Goal: Transaction & Acquisition: Purchase product/service

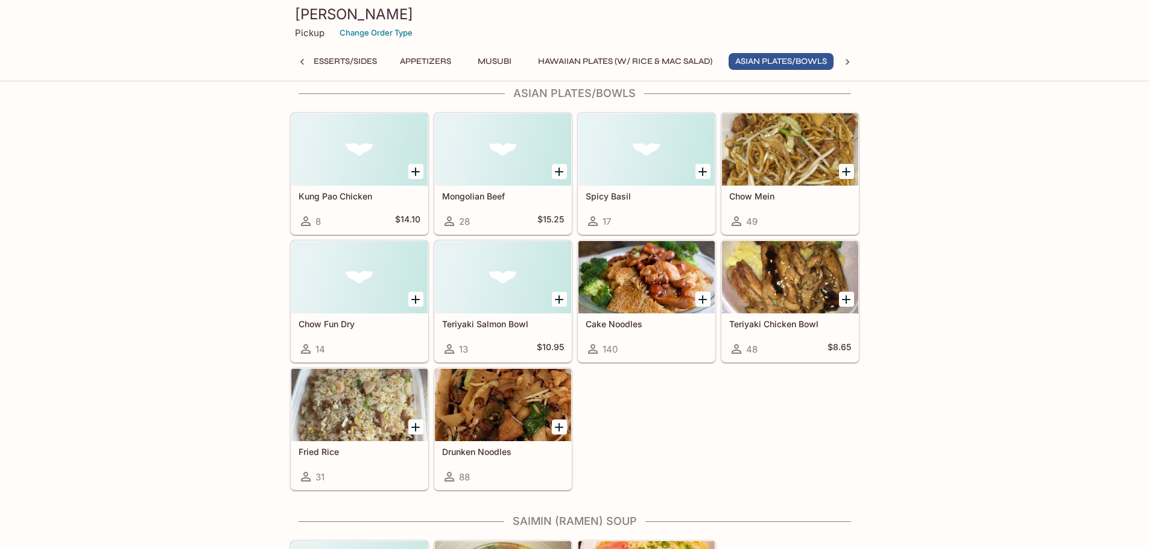
scroll to position [0, 388]
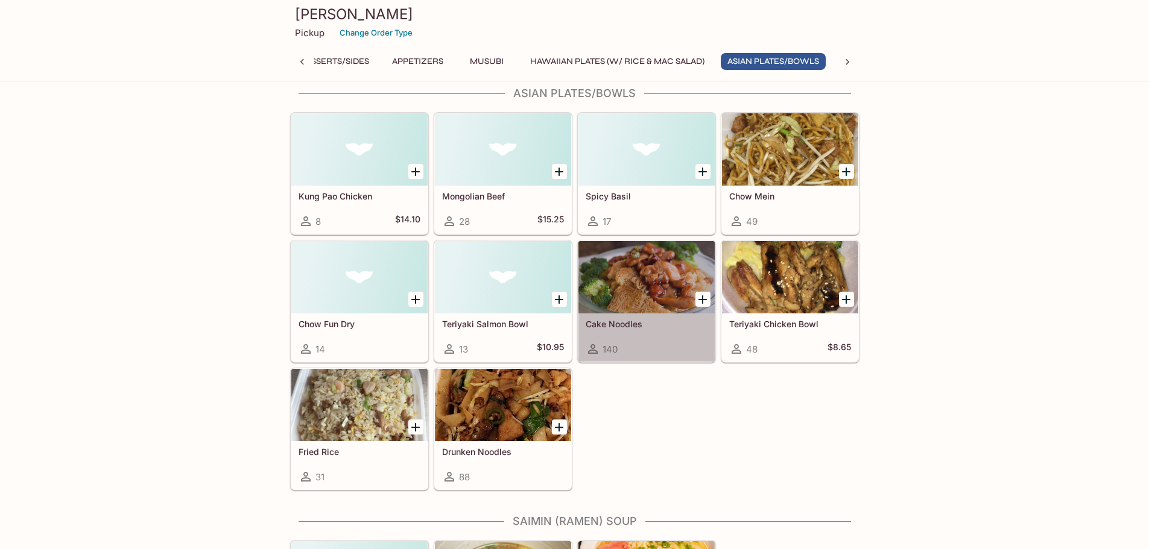
click at [597, 299] on div at bounding box center [646, 277] width 136 height 72
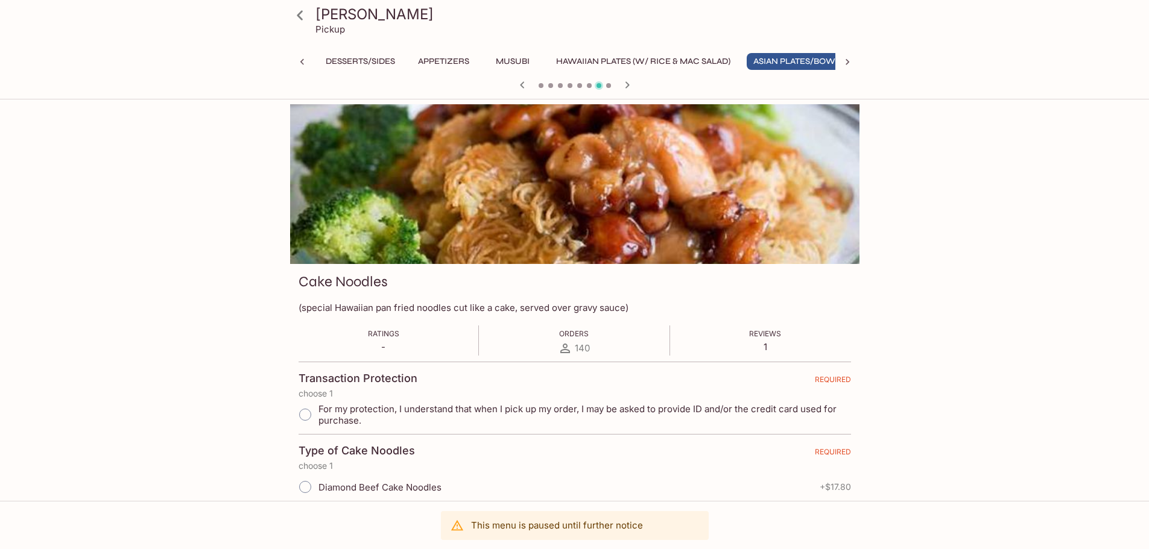
scroll to position [0, 388]
click at [304, 407] on input "For my protection, I understand that when I pick up my order, I may be asked to…" at bounding box center [304, 414] width 25 height 25
radio input "true"
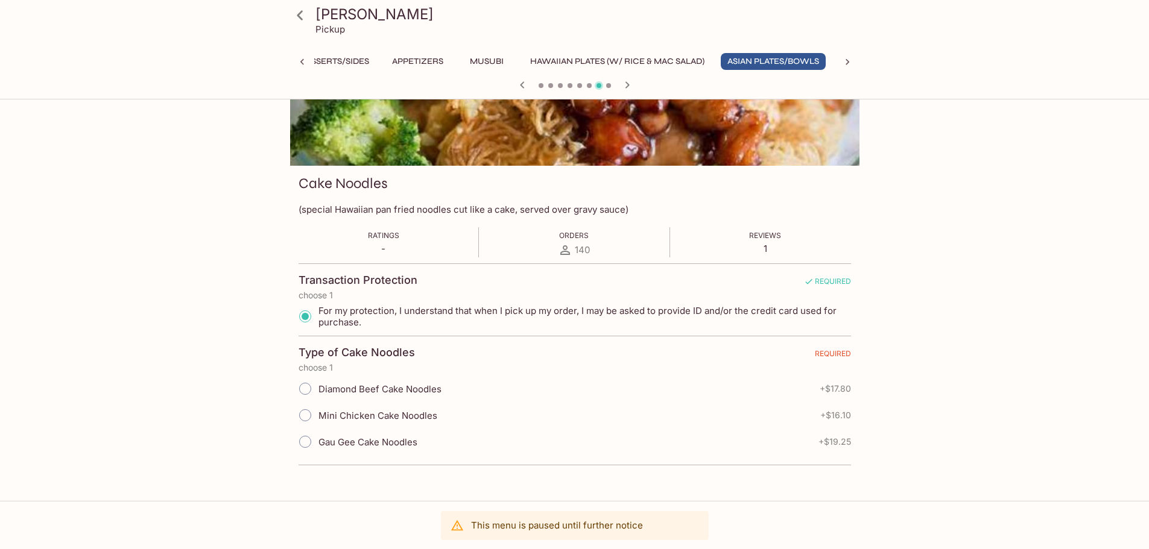
scroll to position [104, 0]
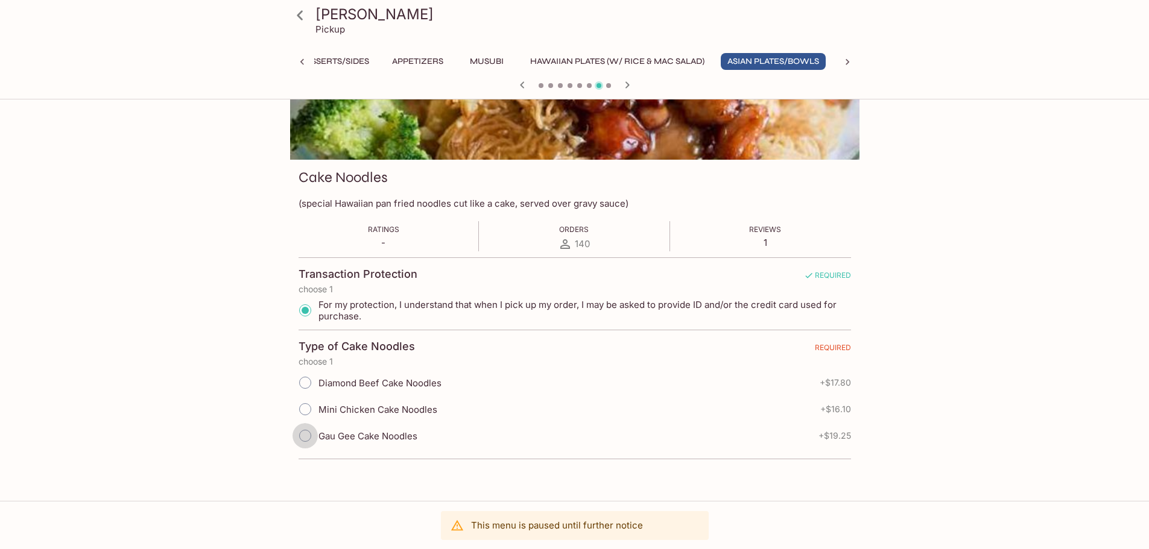
click at [299, 437] on input "Gau Gee Cake Noodles" at bounding box center [304, 435] width 25 height 25
radio input "true"
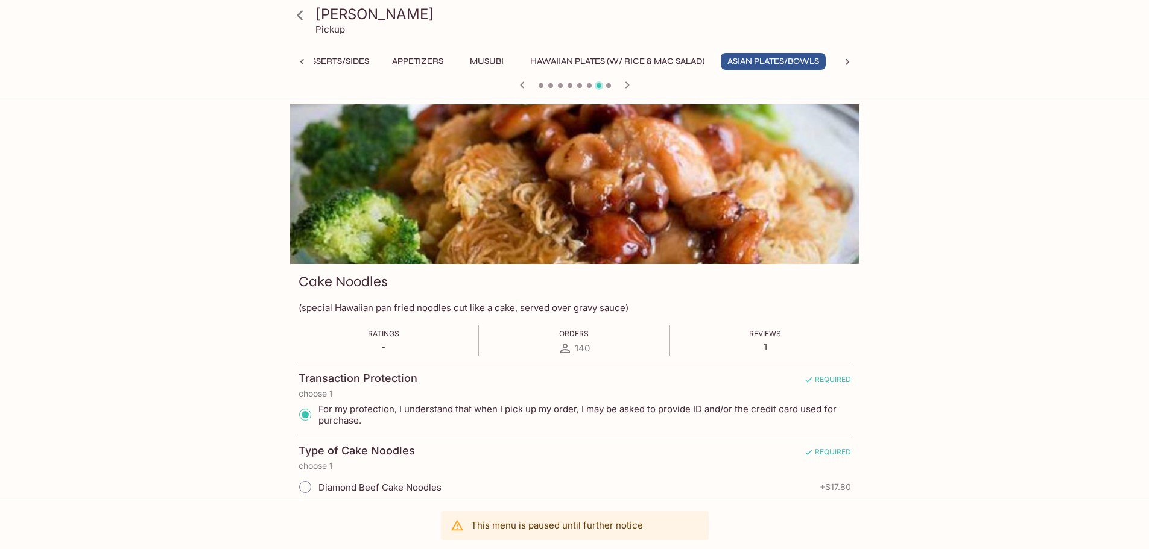
click at [573, 212] on div at bounding box center [574, 184] width 569 height 160
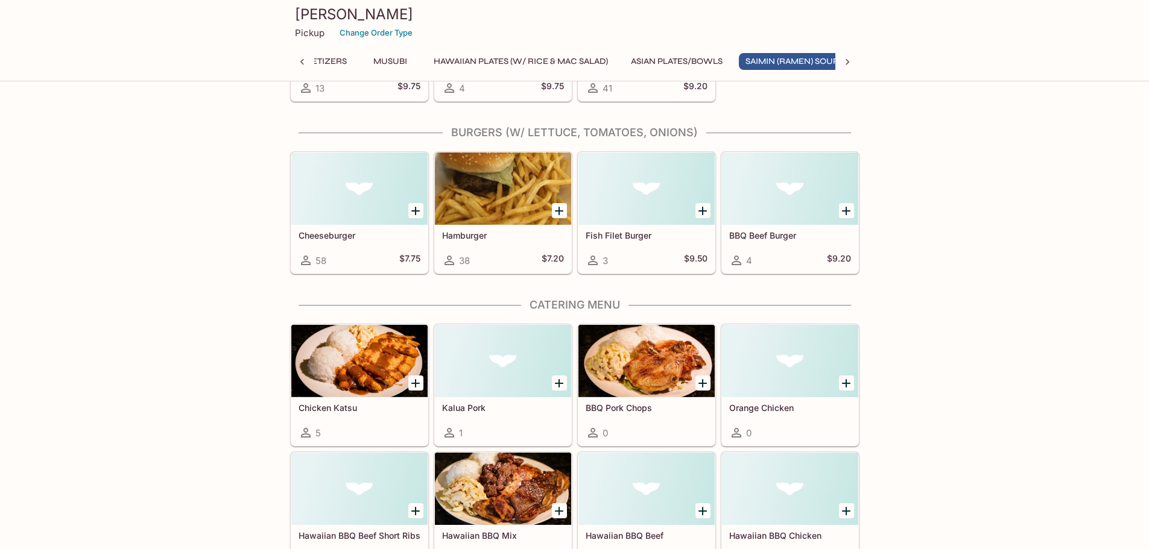
scroll to position [0, 505]
